Goal: Task Accomplishment & Management: Use online tool/utility

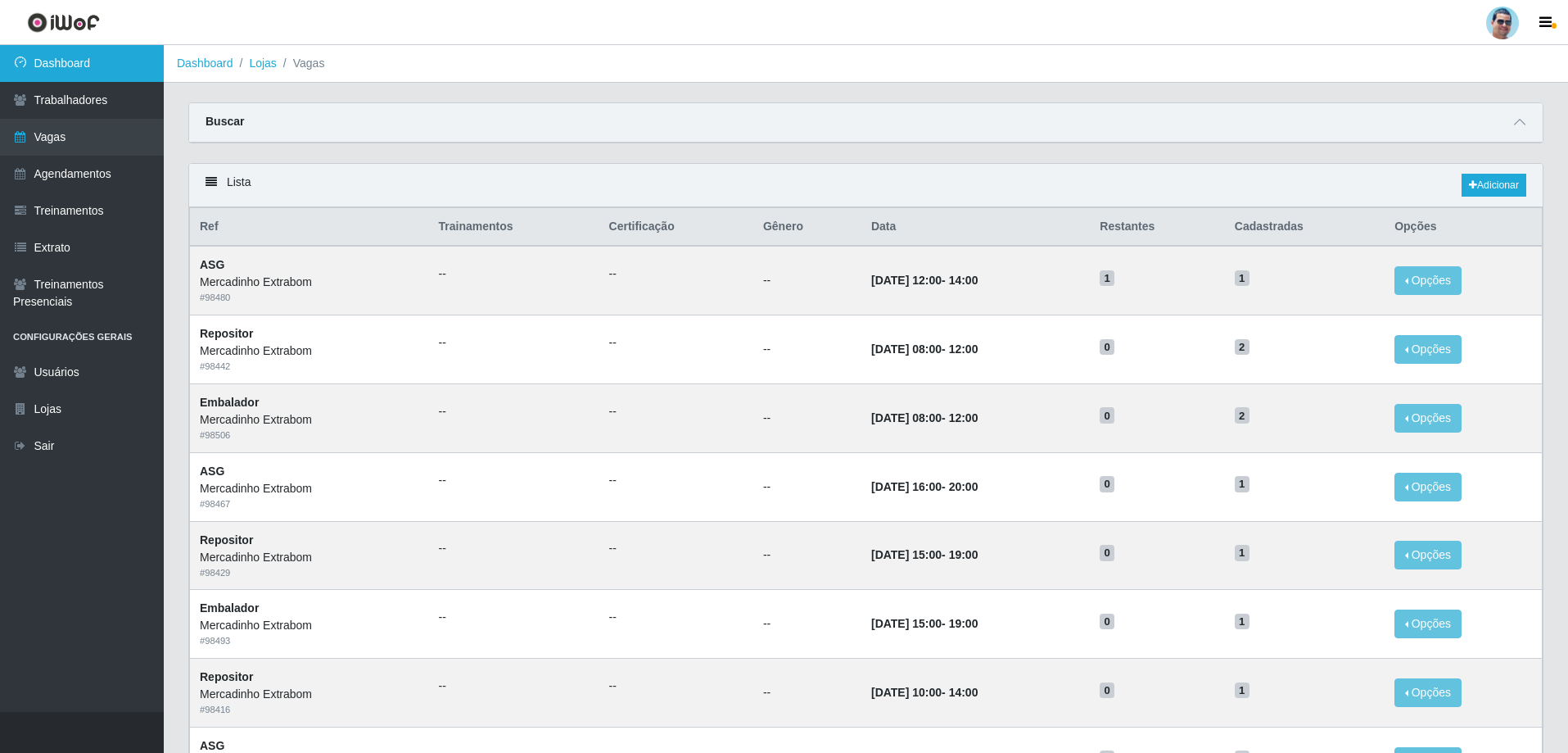
click at [74, 58] on link "Dashboard" at bounding box center [82, 63] width 164 height 37
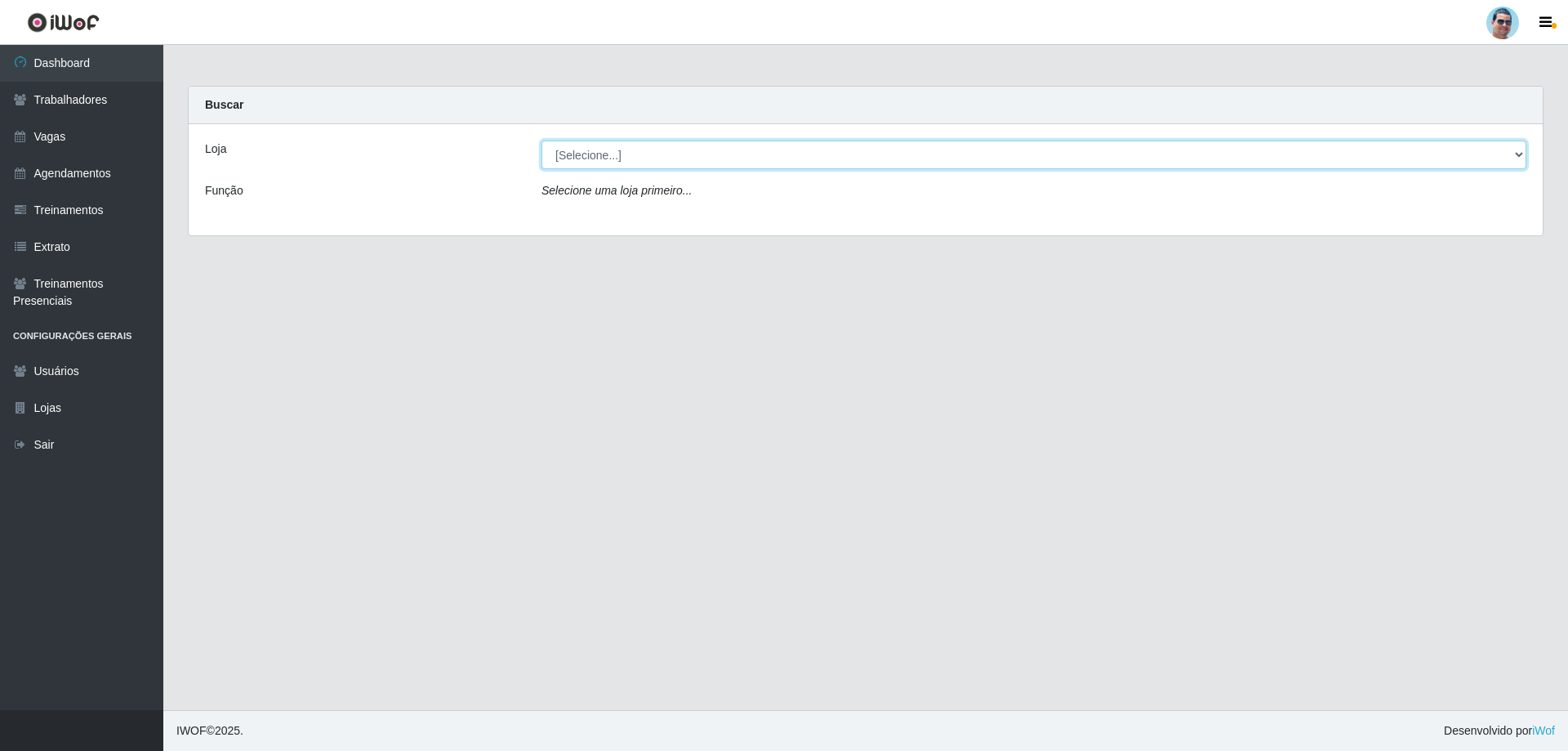
click at [577, 153] on select "[Selecione...] Mercadinho Extrabom" at bounding box center [1033, 155] width 985 height 28
select select "175"
click at [541, 141] on select "[Selecione...] Mercadinho Extrabom" at bounding box center [1033, 155] width 985 height 28
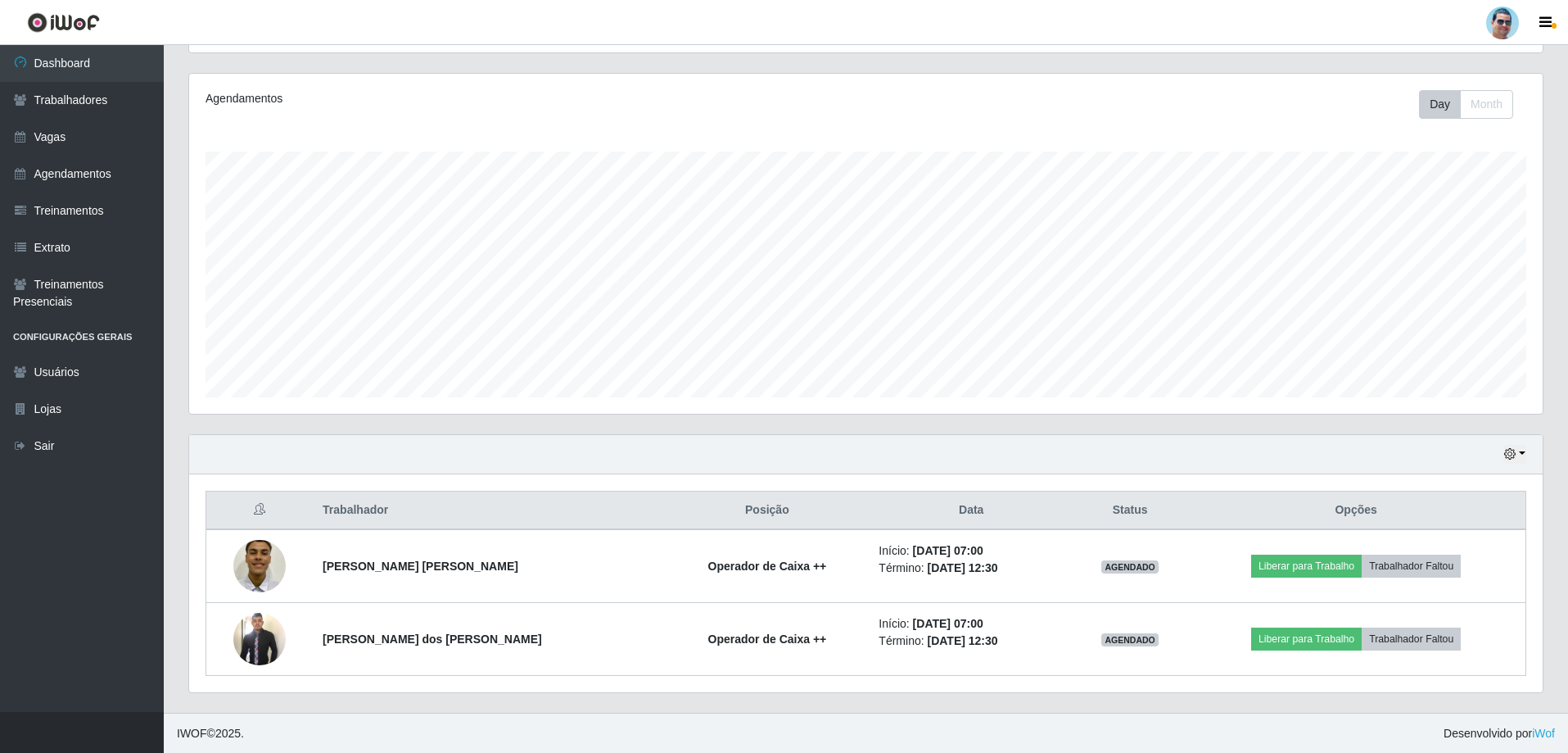
scroll to position [189, 0]
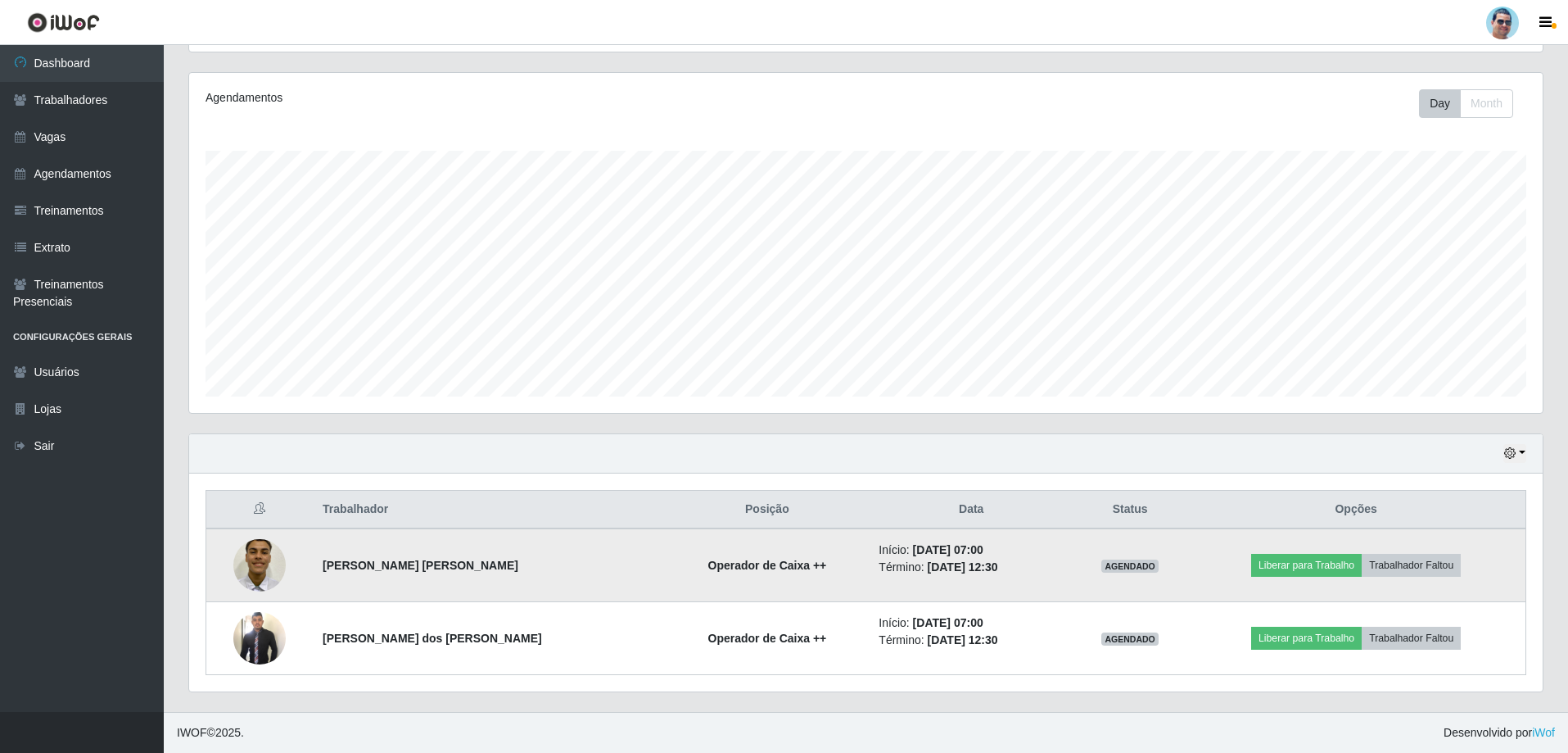
click at [267, 490] on img at bounding box center [259, 565] width 52 height 70
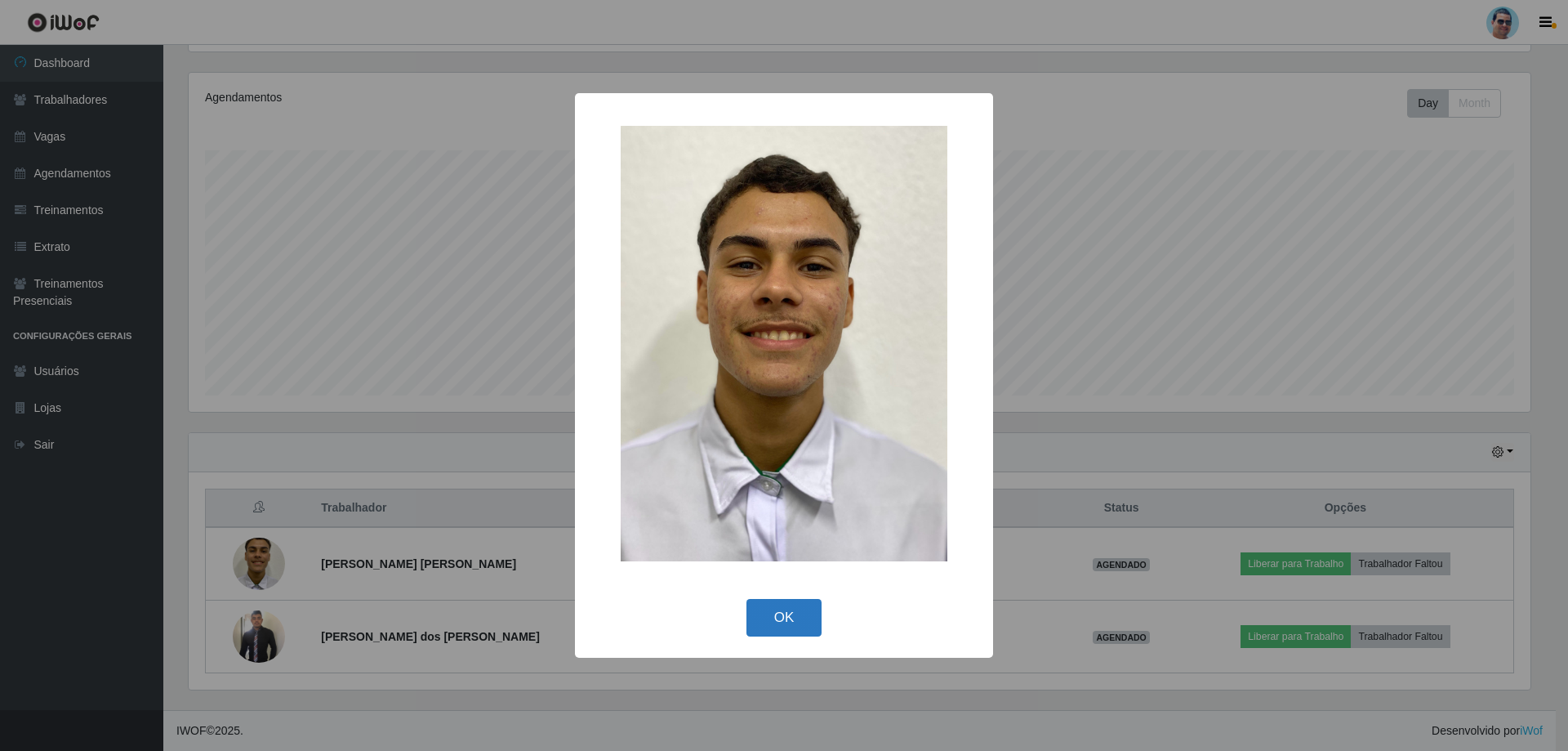
click at [613, 488] on button "OK" at bounding box center [784, 618] width 76 height 38
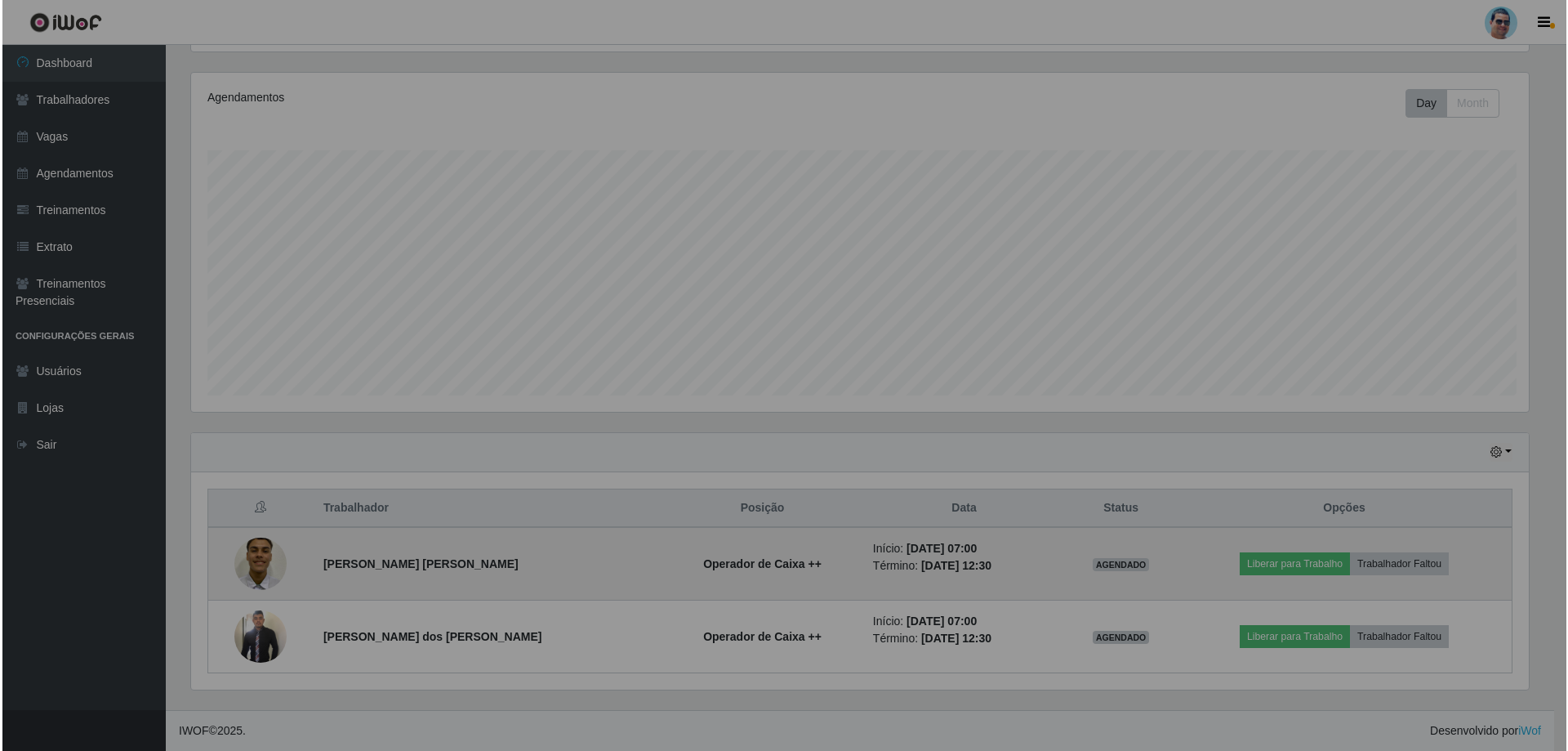
scroll to position [339, 1349]
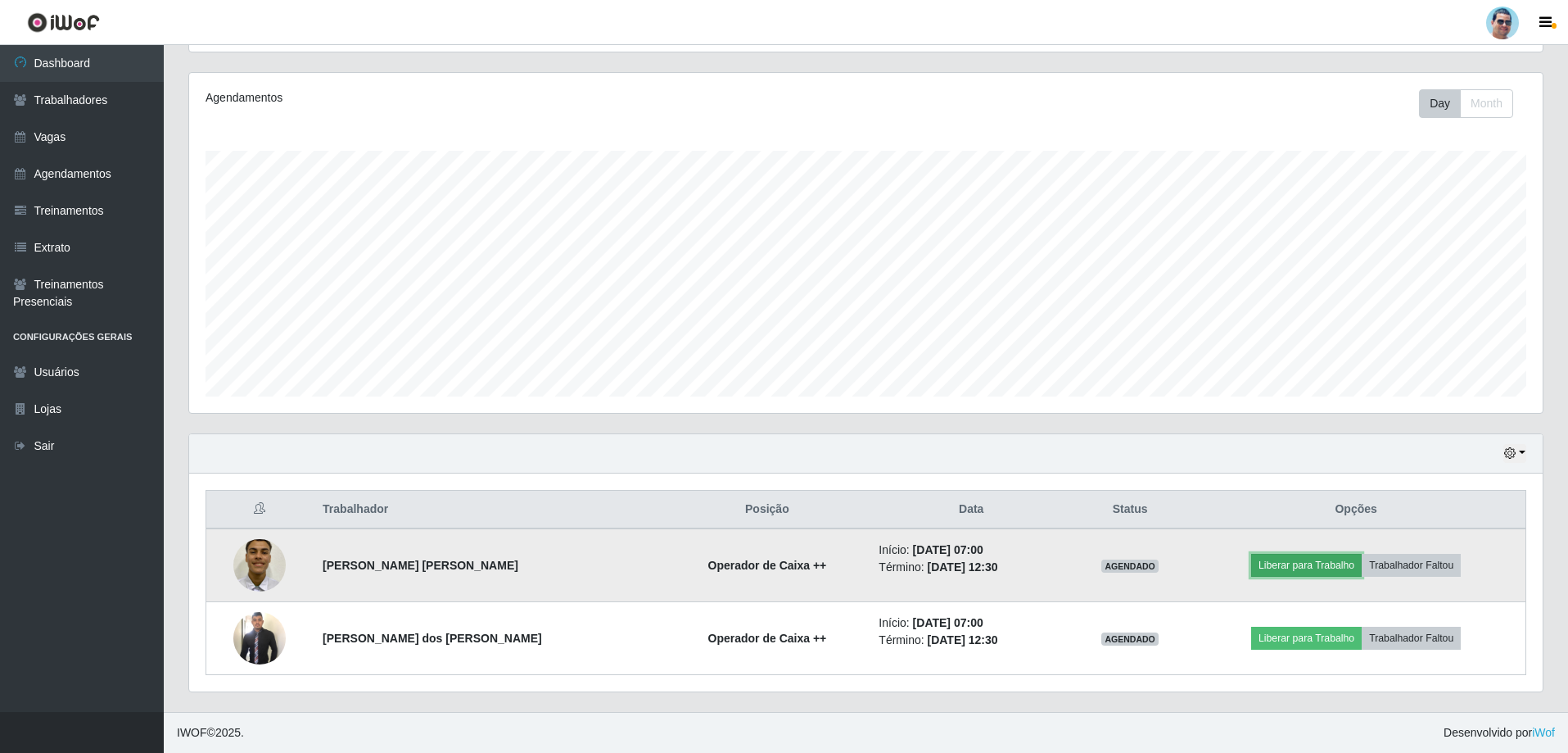
click at [615, 490] on button "Liberar para Trabalho" at bounding box center [1306, 565] width 111 height 23
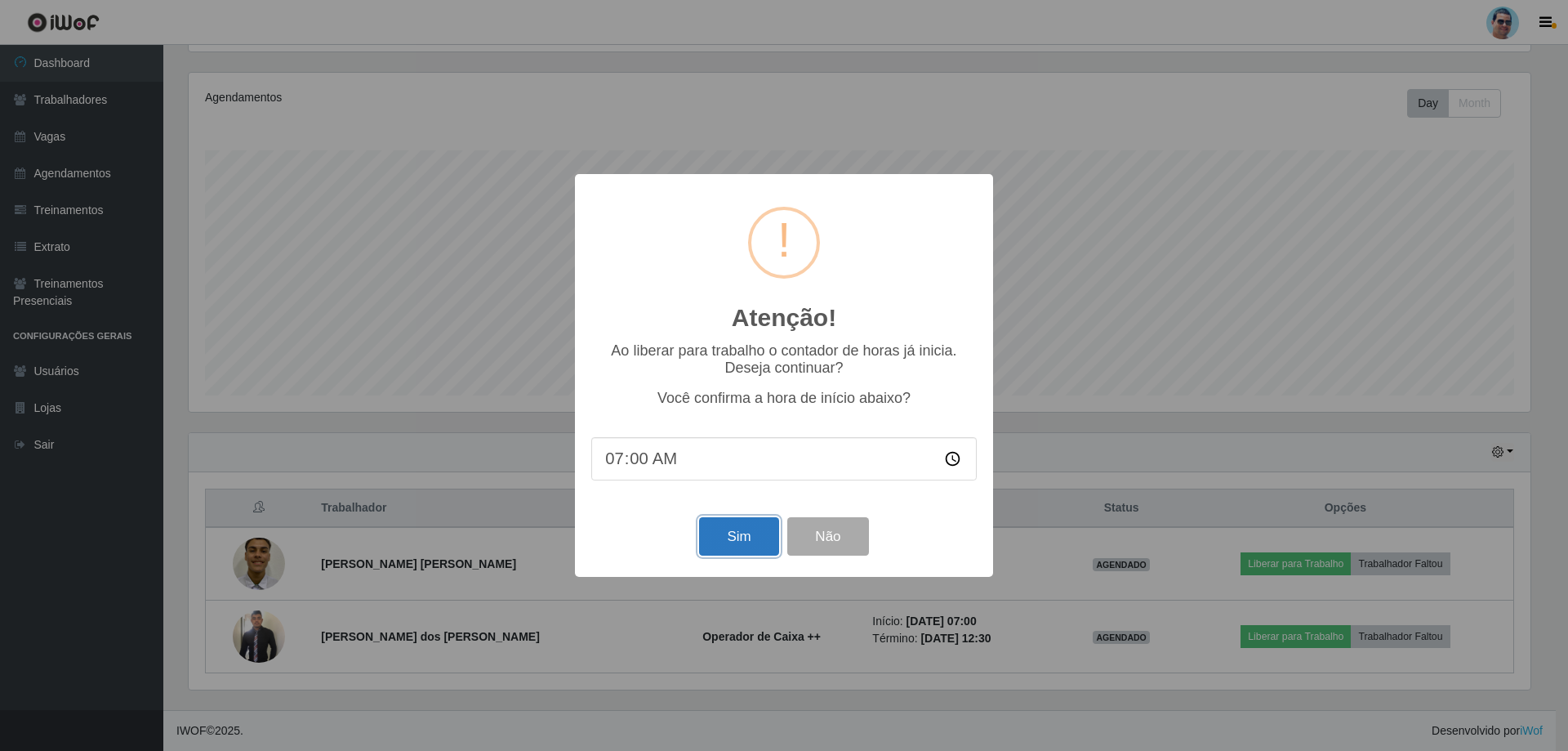
click at [613, 488] on button "Sim" at bounding box center [738, 536] width 80 height 38
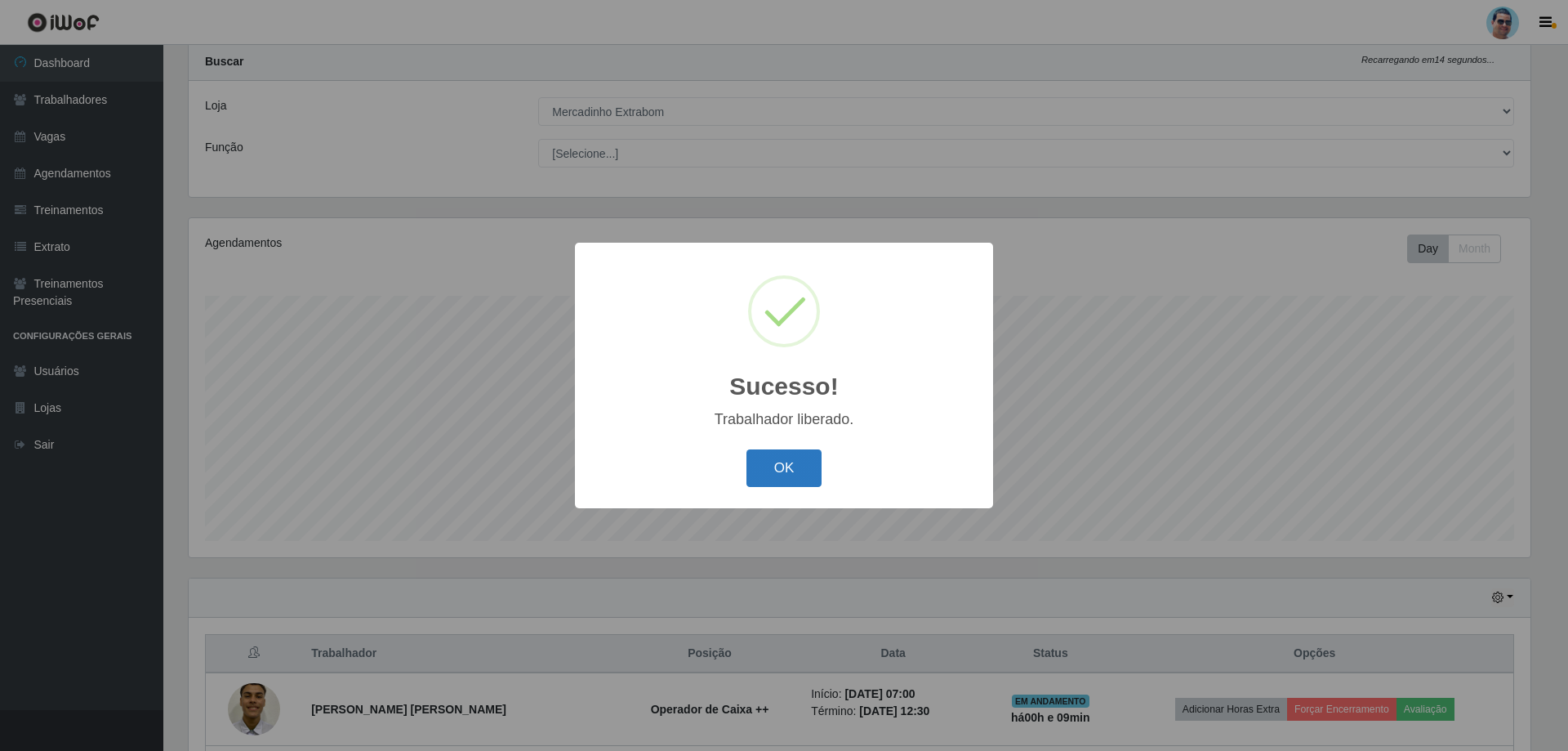
click at [613, 480] on button "OK" at bounding box center [784, 468] width 76 height 38
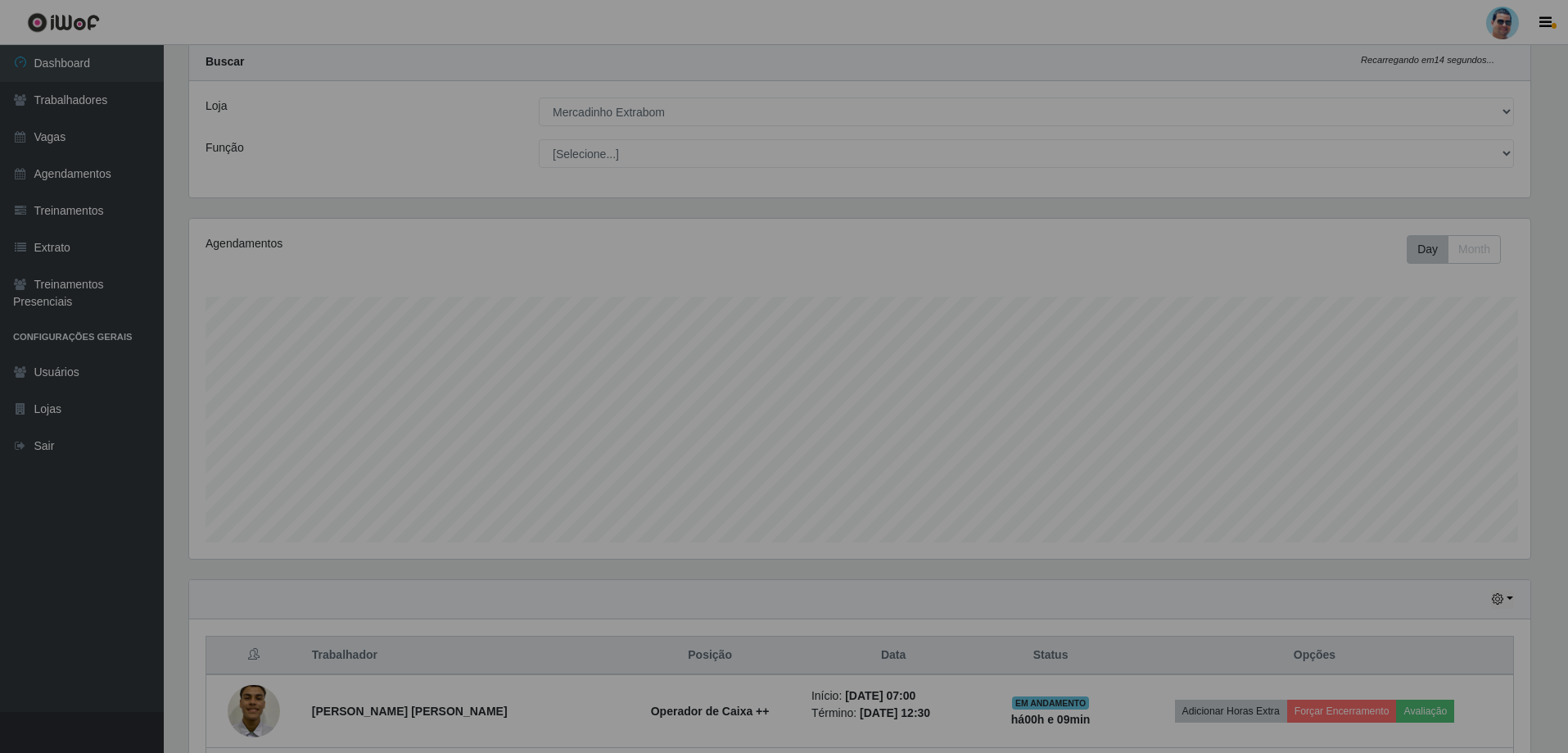
scroll to position [340, 1353]
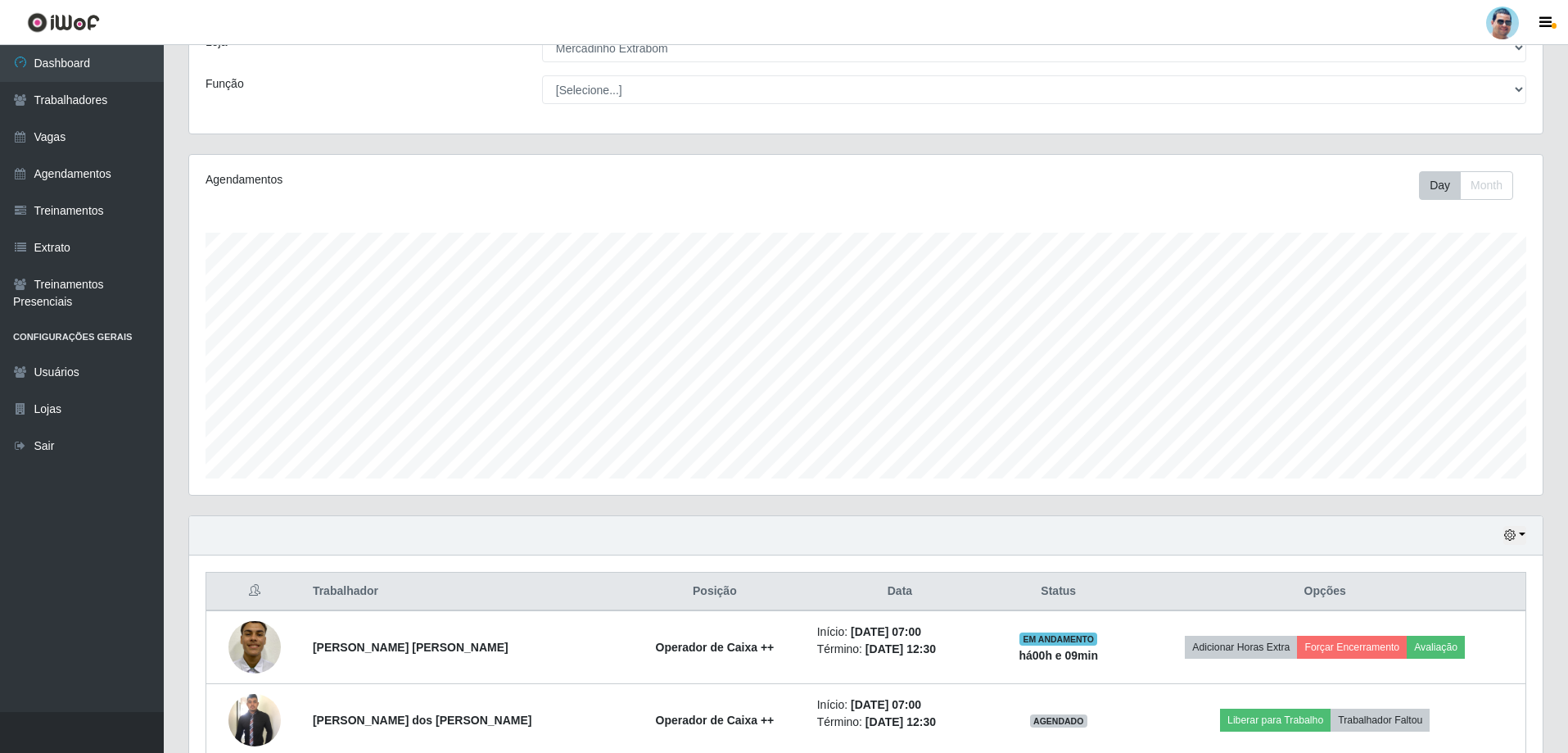
drag, startPoint x: 707, startPoint y: 585, endPoint x: 704, endPoint y: 604, distance: 19.2
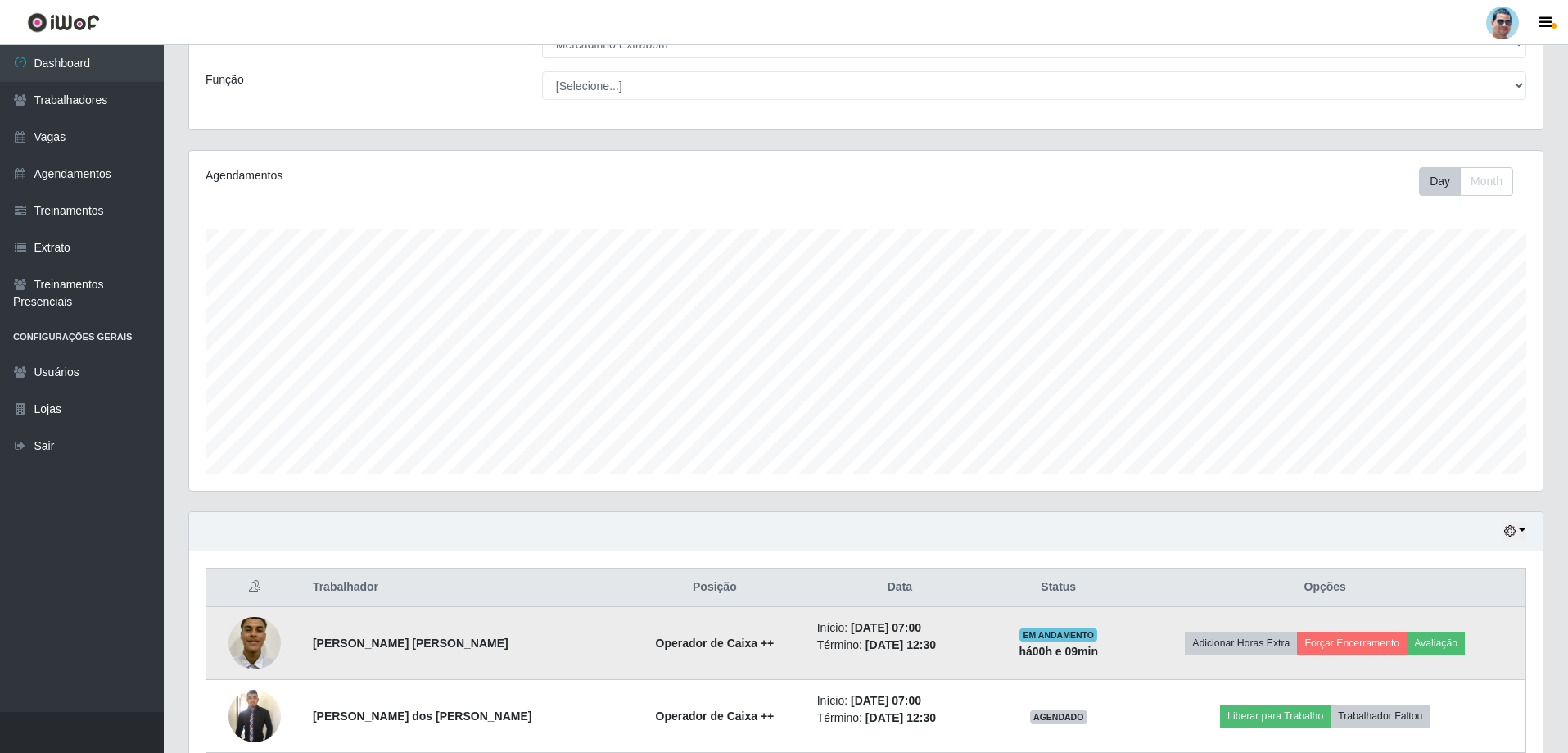
drag, startPoint x: 705, startPoint y: 594, endPoint x: 704, endPoint y: 615, distance: 21.0
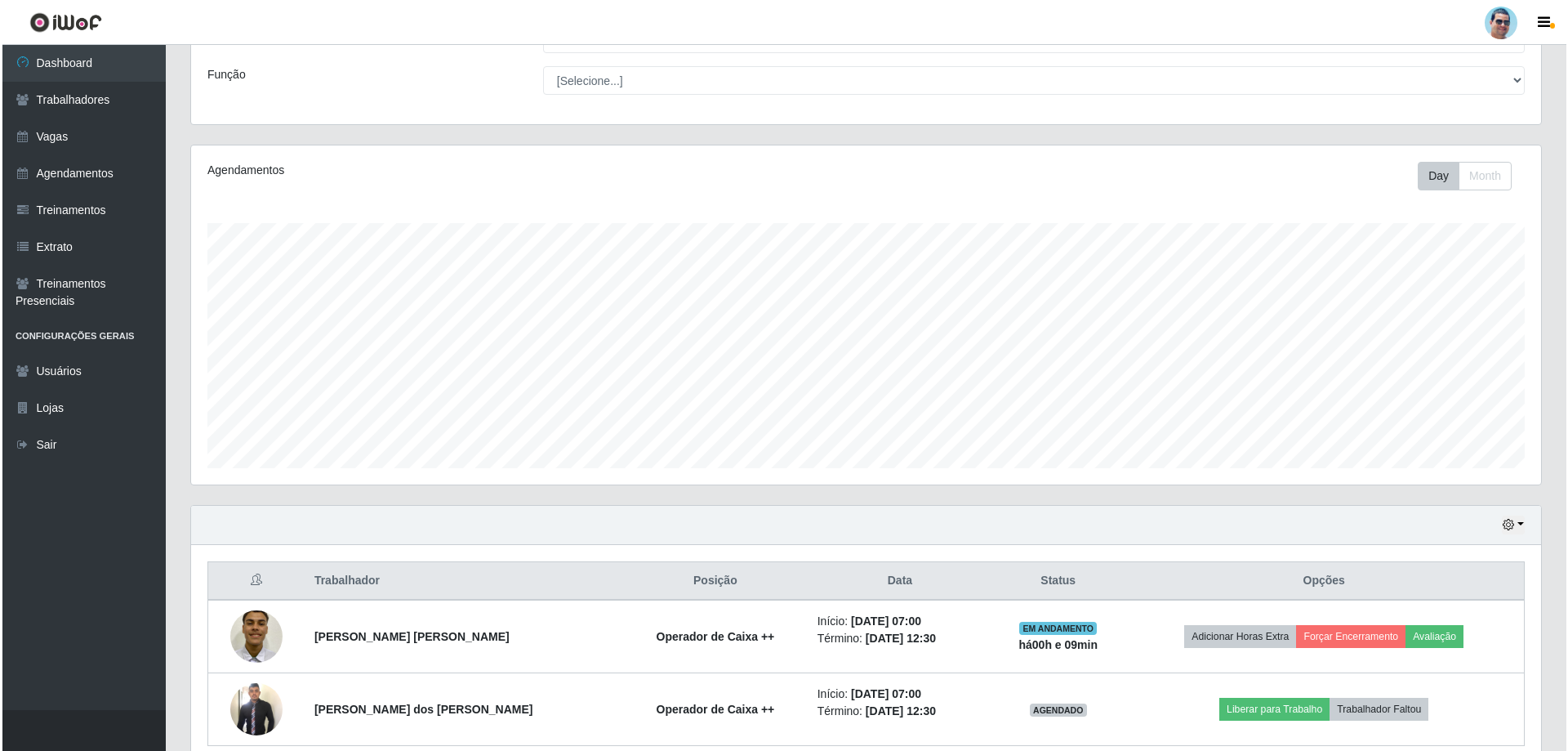
scroll to position [188, 0]
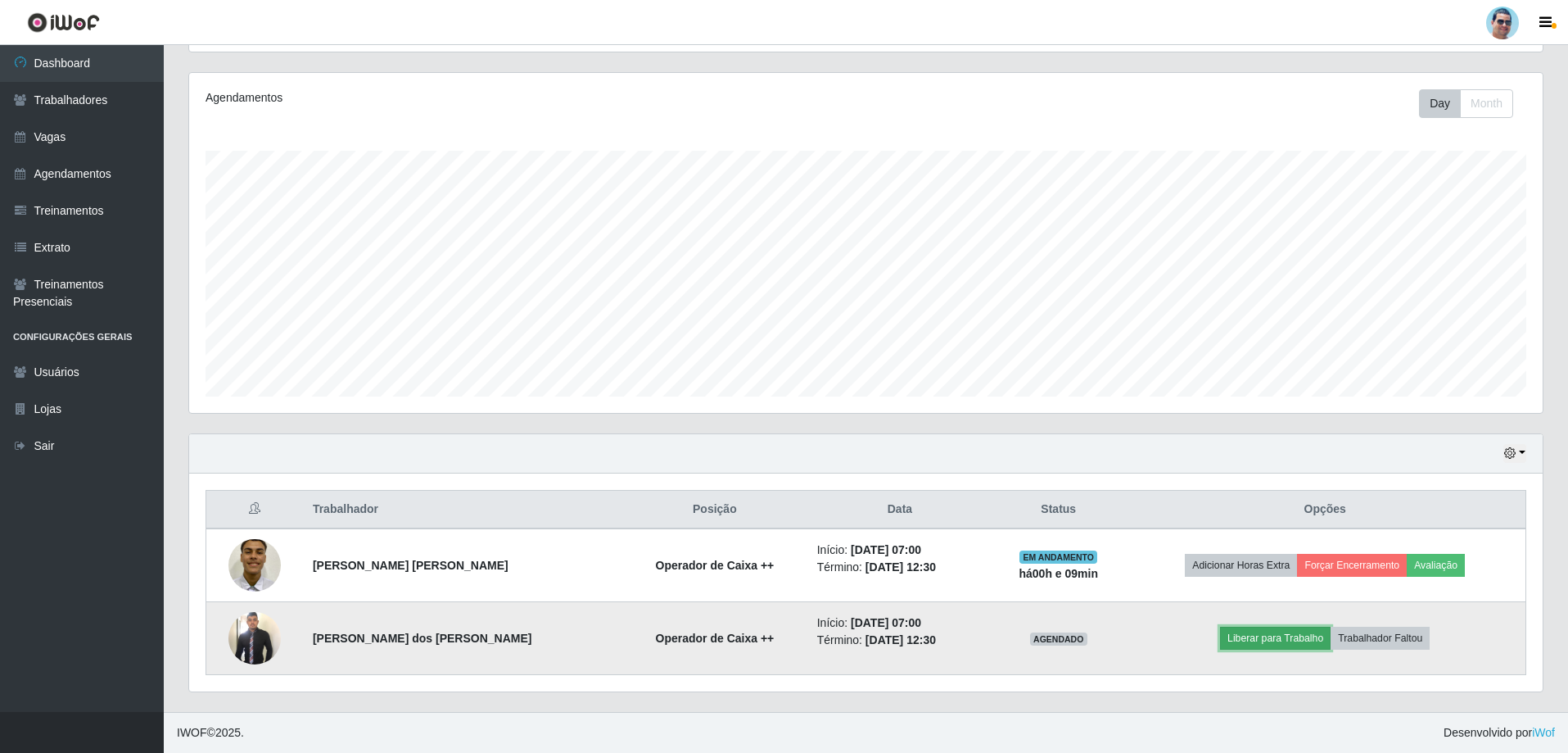
click at [615, 490] on button "Liberar para Trabalho" at bounding box center [1275, 637] width 111 height 23
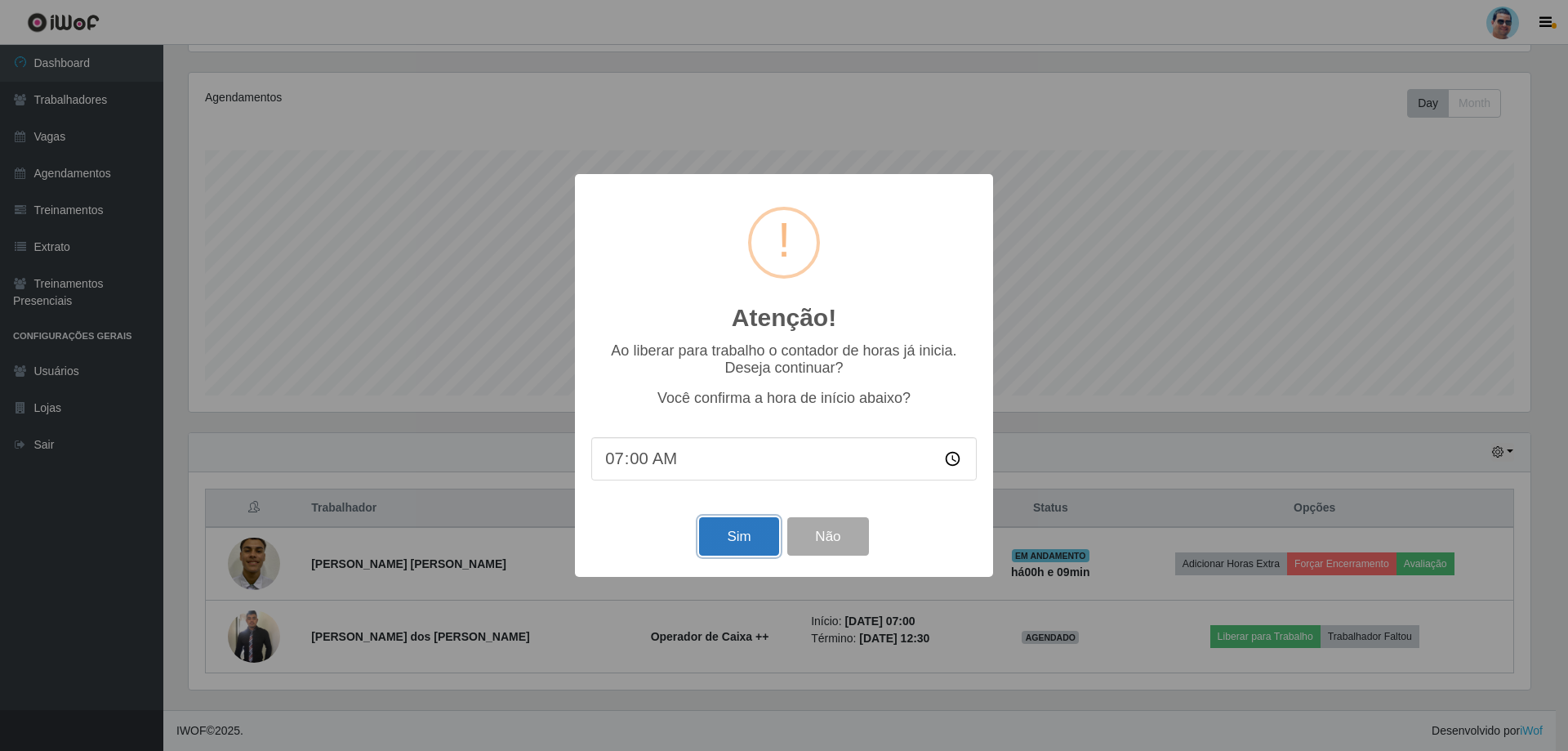
click at [613, 488] on button "Sim" at bounding box center [738, 536] width 80 height 38
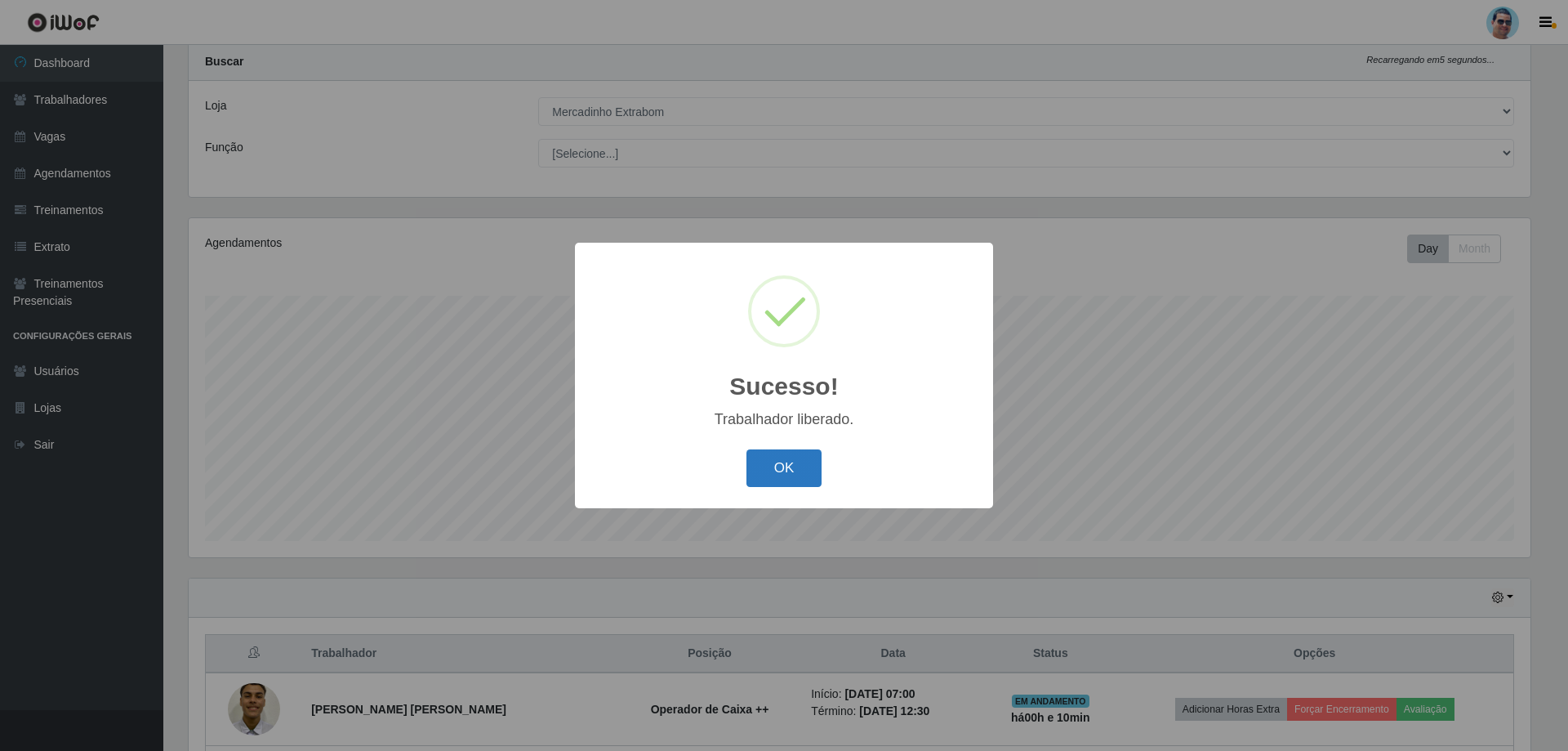
click at [613, 483] on button "OK" at bounding box center [784, 468] width 76 height 38
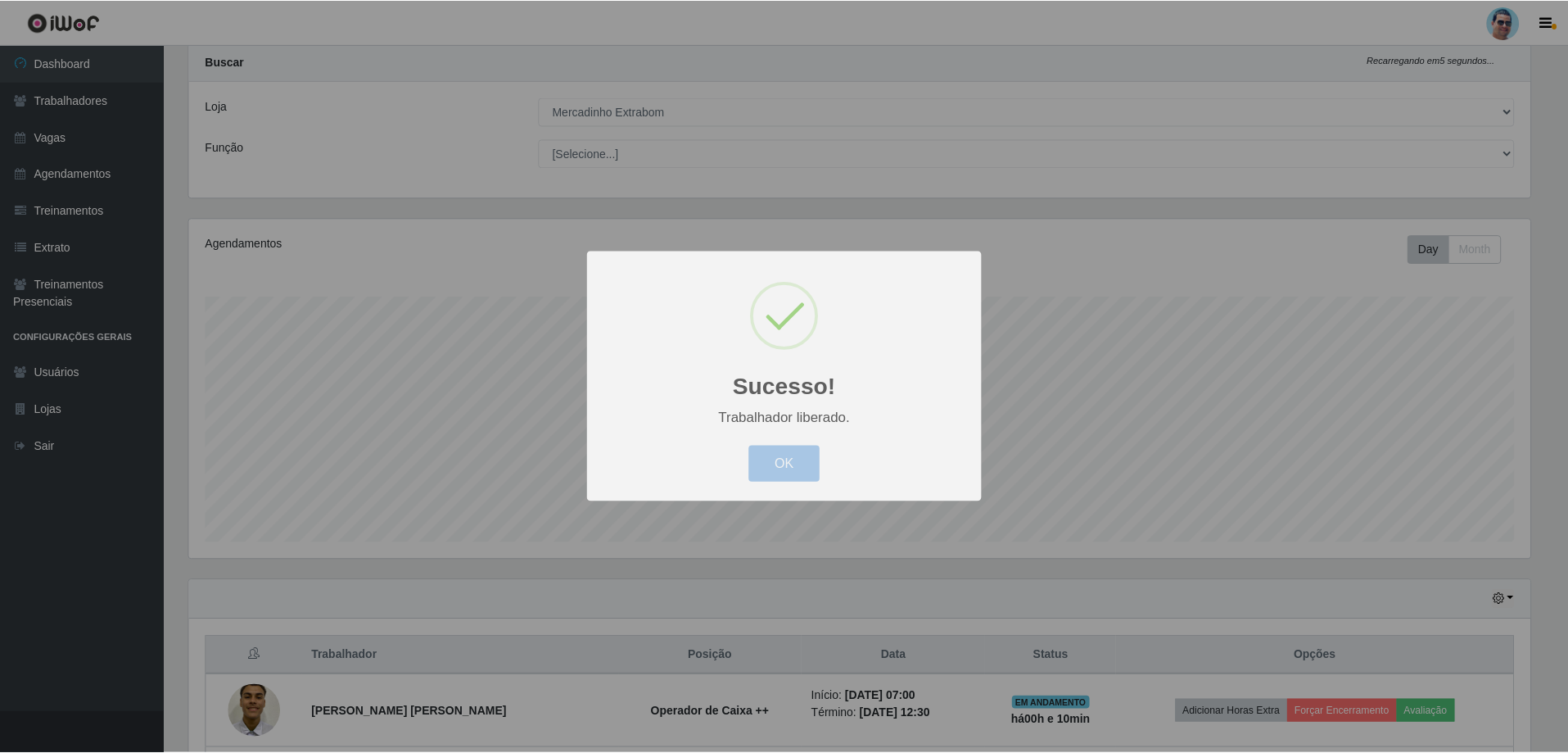
scroll to position [340, 1353]
